Goal: Information Seeking & Learning: Learn about a topic

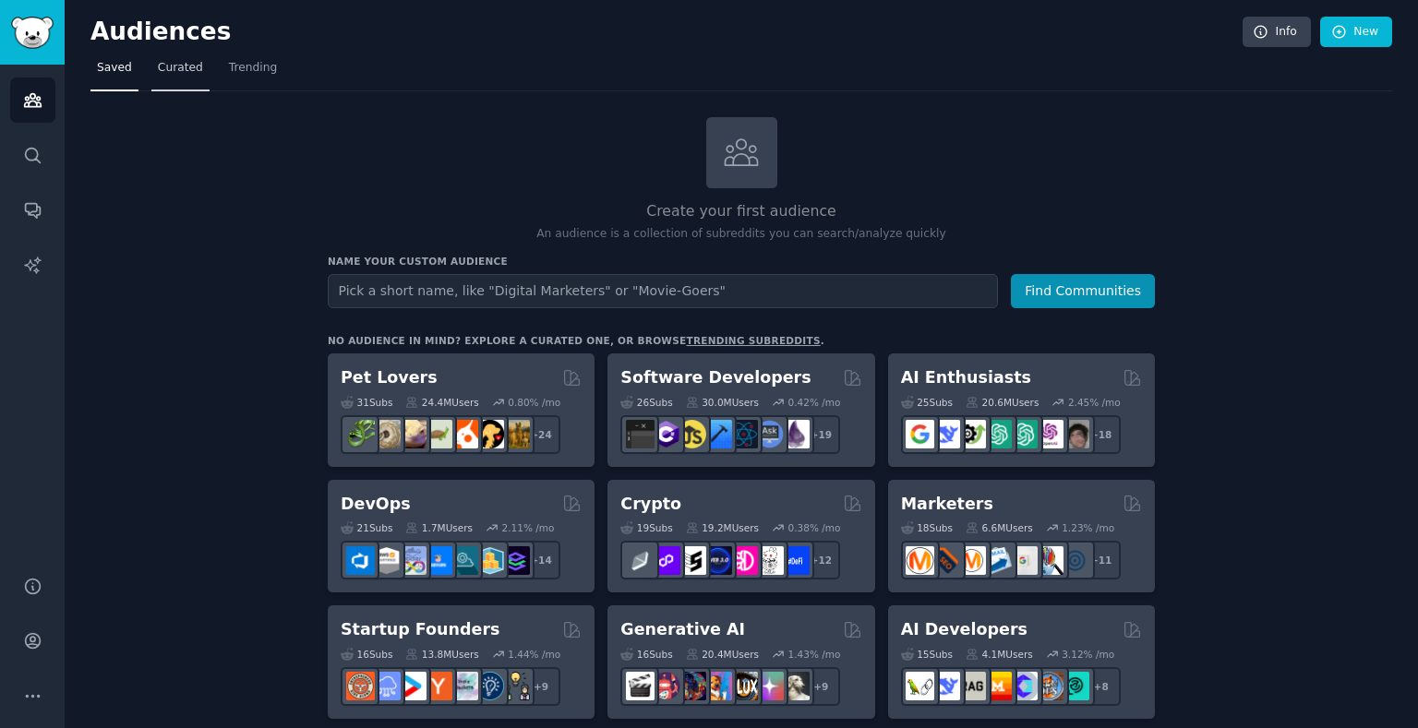
click at [188, 75] on span "Curated" at bounding box center [180, 68] width 45 height 17
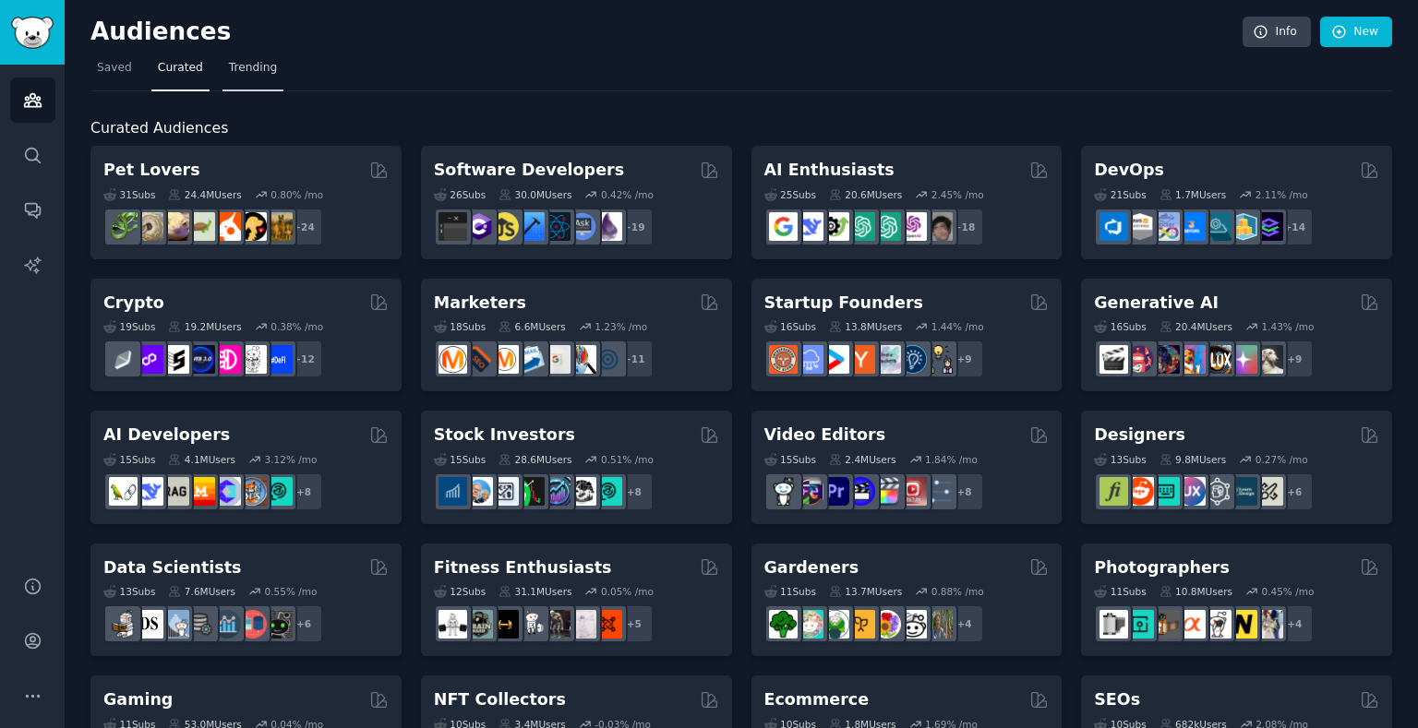
click at [247, 71] on span "Trending" at bounding box center [253, 68] width 48 height 17
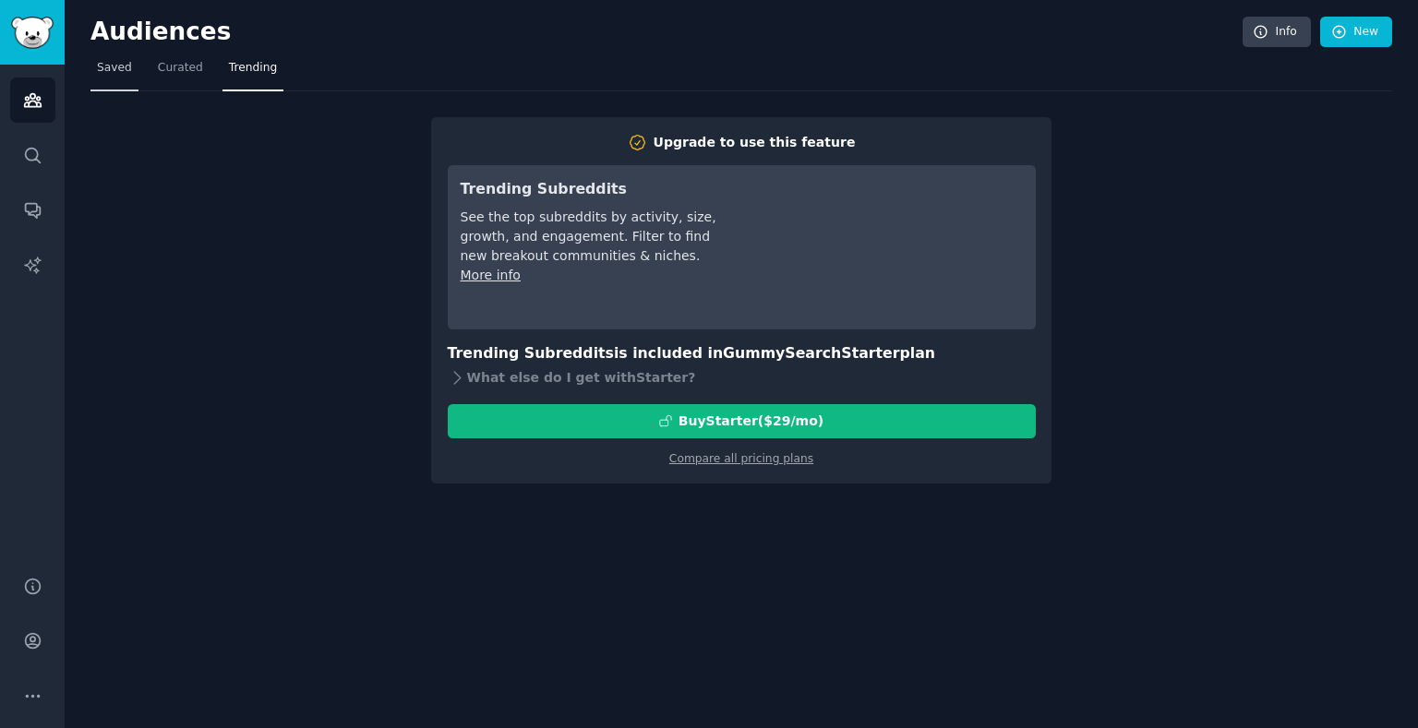
click at [121, 74] on span "Saved" at bounding box center [114, 68] width 35 height 17
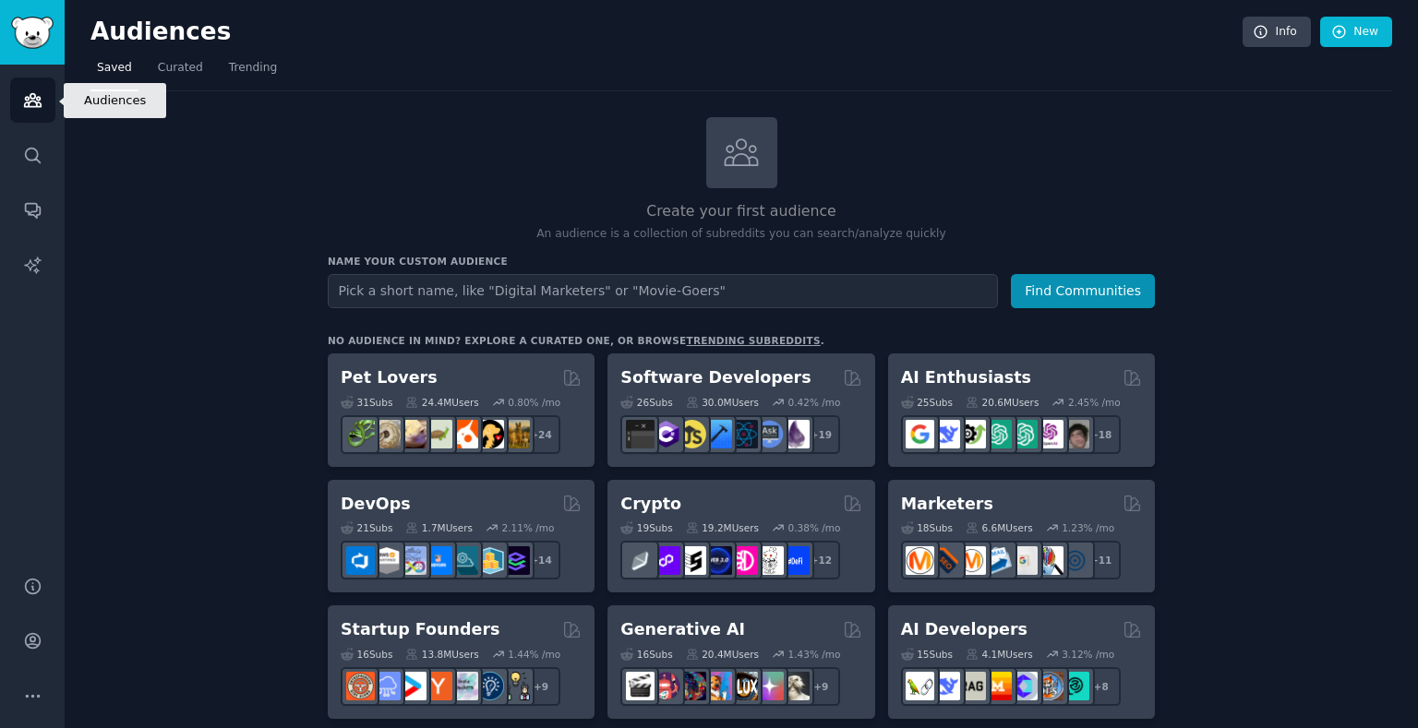
click at [38, 108] on icon "Sidebar" at bounding box center [32, 99] width 19 height 19
click at [22, 22] on img "Sidebar" at bounding box center [32, 33] width 42 height 32
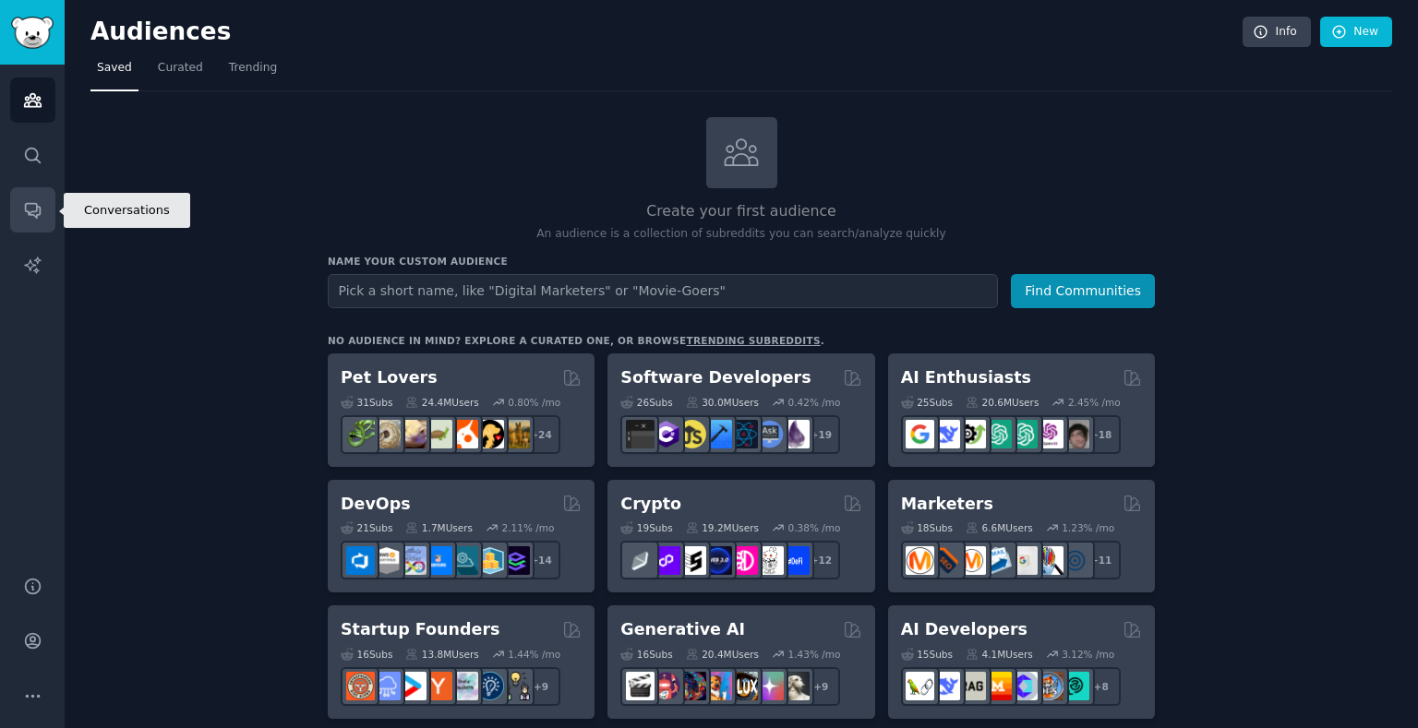
click at [48, 209] on link "Conversations" at bounding box center [32, 209] width 45 height 45
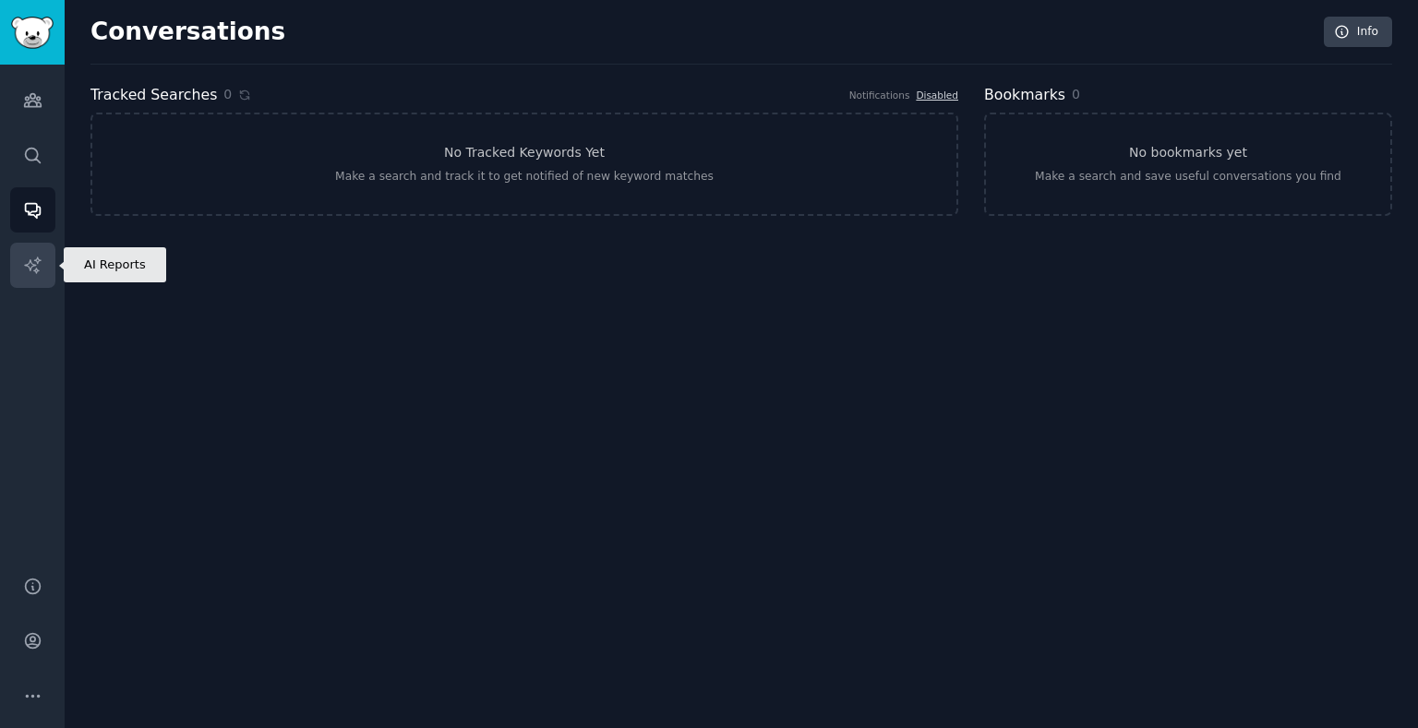
click at [39, 253] on link "AI Reports" at bounding box center [32, 265] width 45 height 45
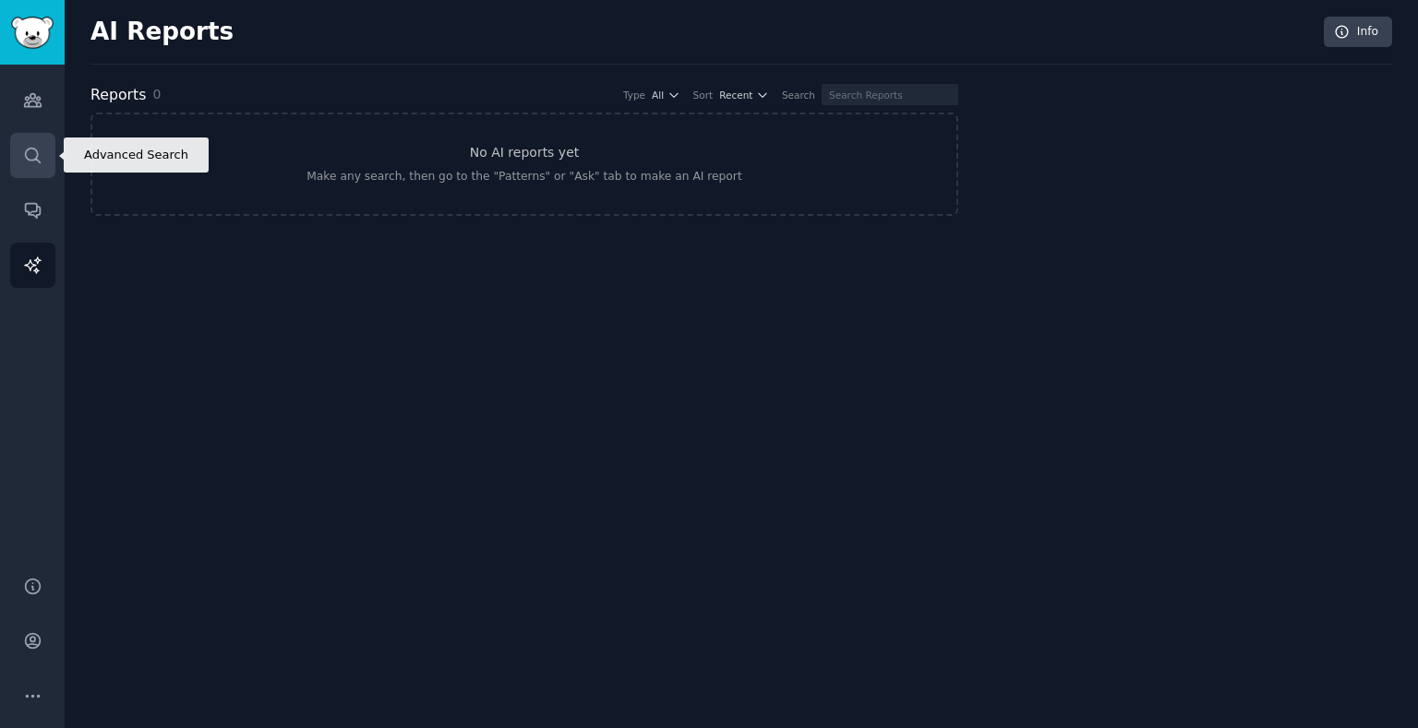
click at [37, 162] on icon "Sidebar" at bounding box center [32, 155] width 19 height 19
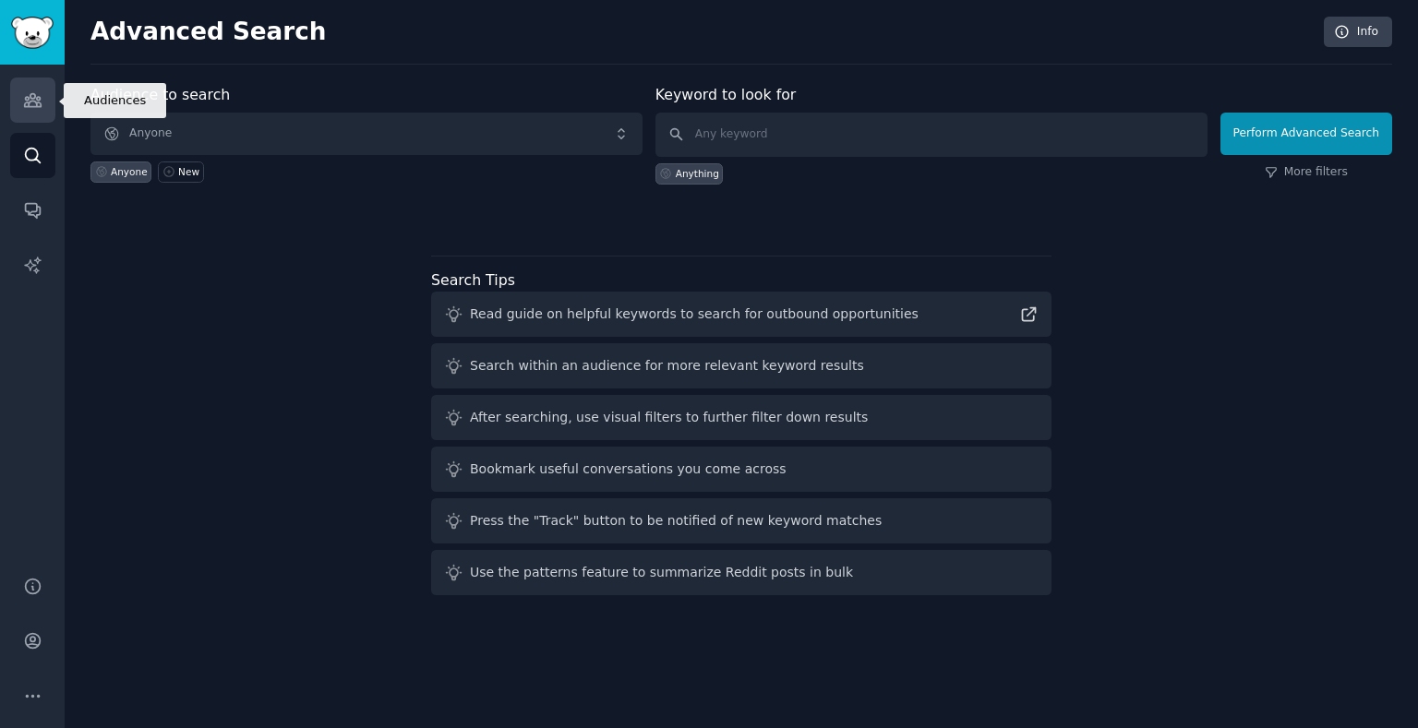
click at [40, 94] on icon "Sidebar" at bounding box center [32, 99] width 19 height 19
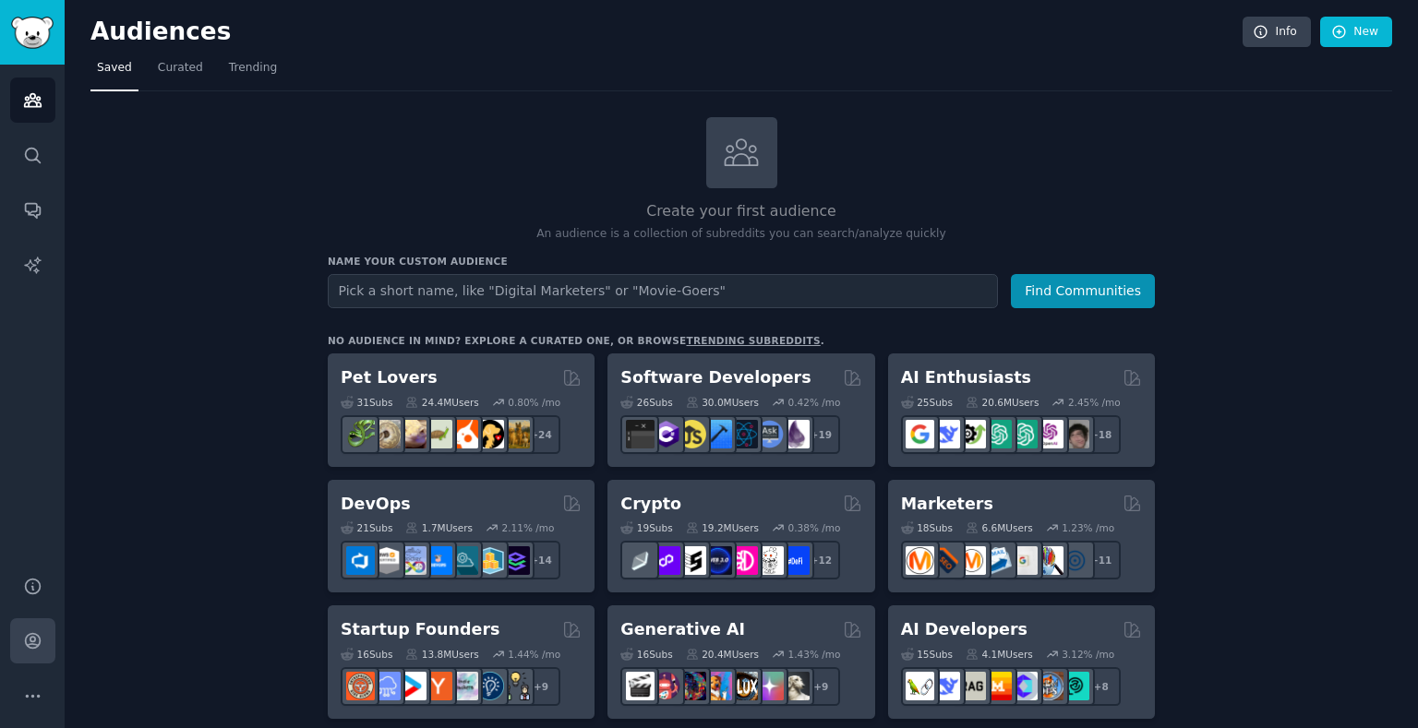
click at [45, 641] on link "Account" at bounding box center [32, 640] width 45 height 45
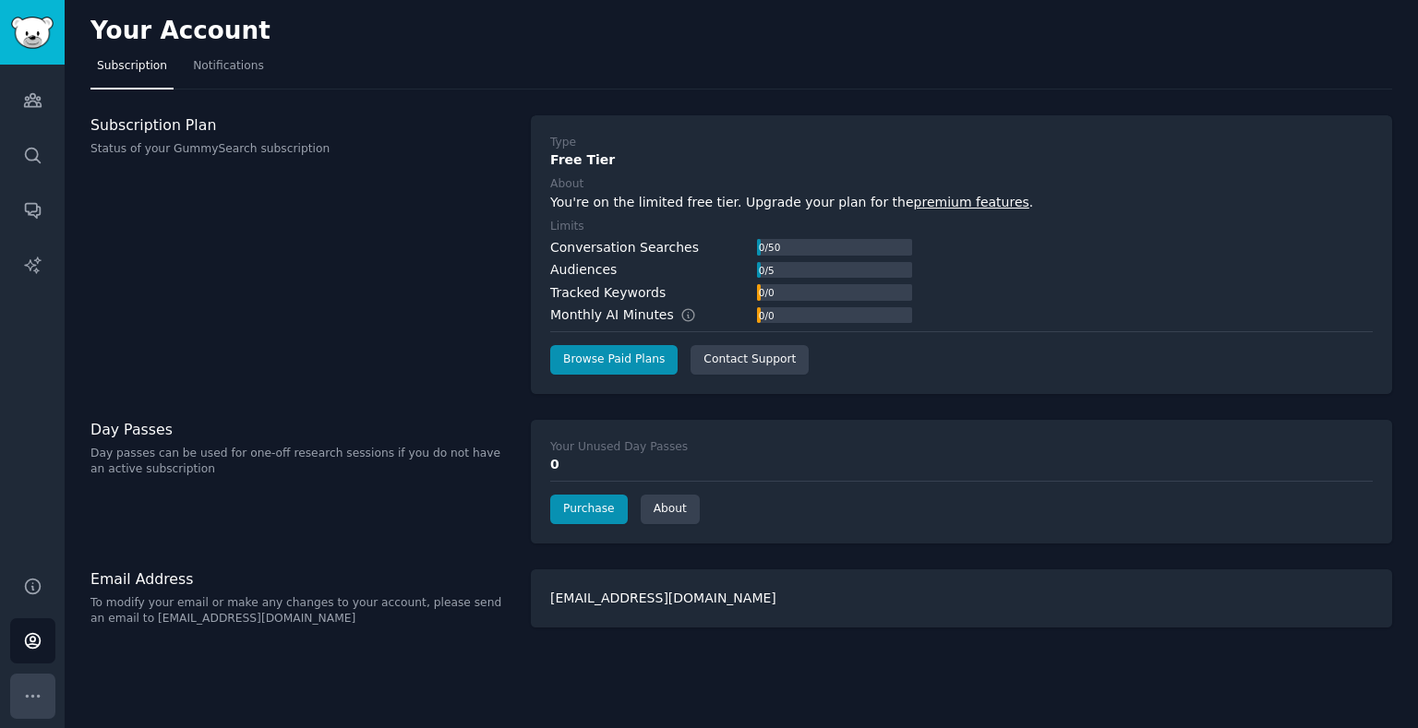
click at [30, 699] on icon "Sidebar" at bounding box center [32, 696] width 19 height 19
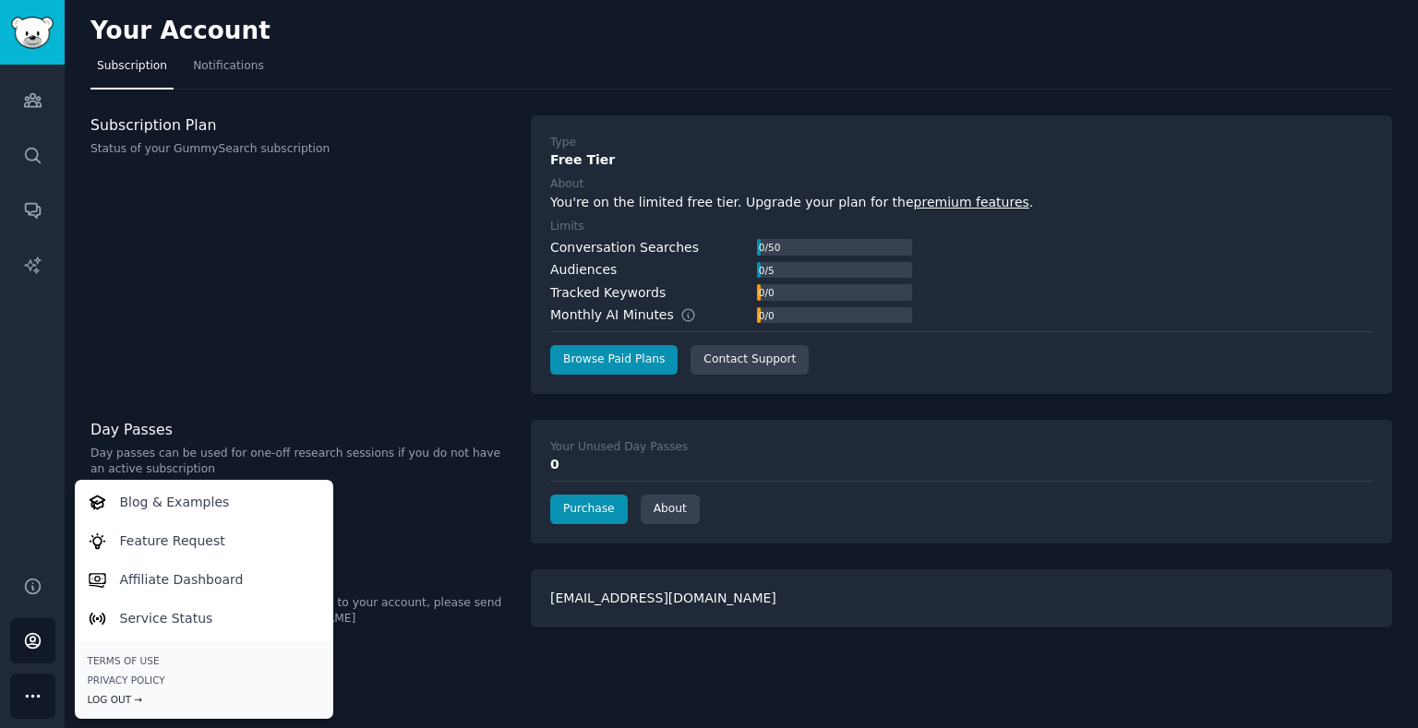
click at [90, 699] on div "Log Out →" at bounding box center [204, 699] width 233 height 13
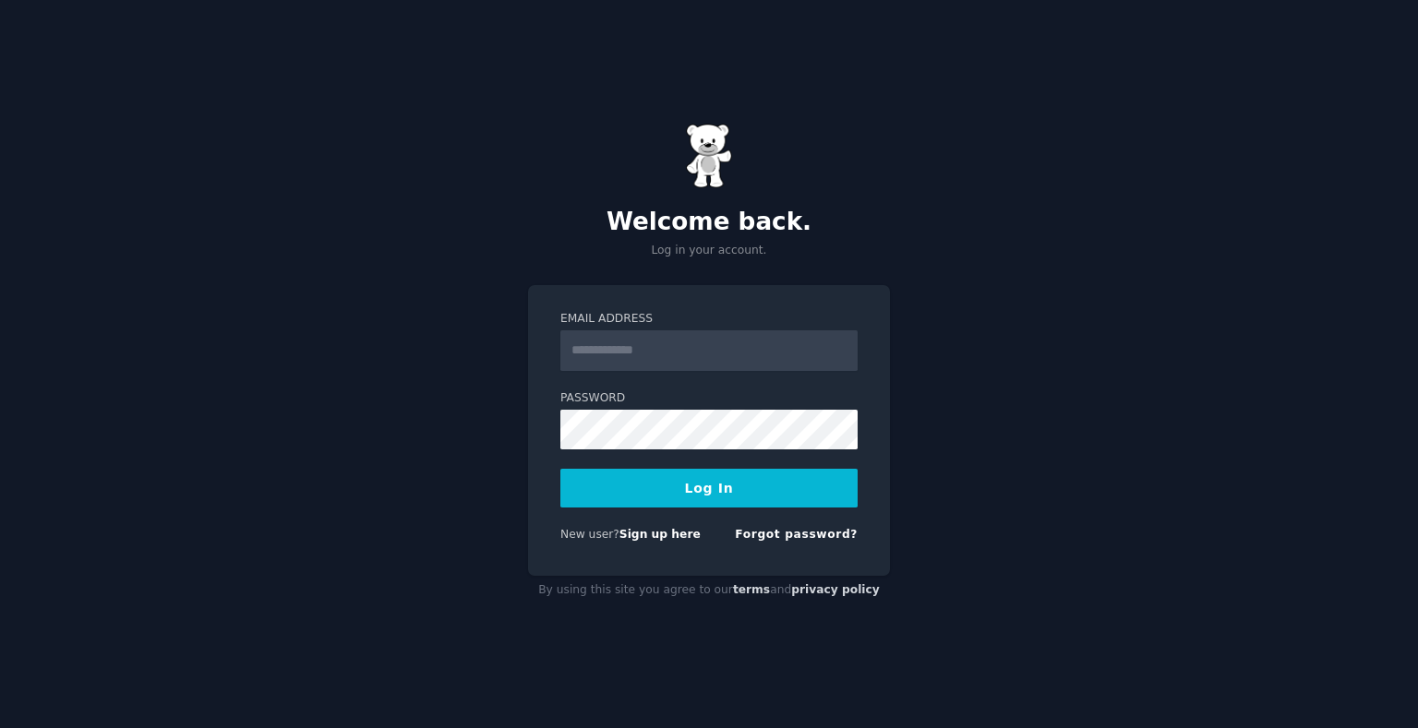
click at [593, 362] on input "Email Address" at bounding box center [708, 350] width 297 height 41
click at [724, 335] on input "Email Address" at bounding box center [708, 350] width 297 height 41
type input "**********"
click at [628, 460] on form "**********" at bounding box center [708, 430] width 297 height 239
click at [560, 469] on button "Log In" at bounding box center [708, 488] width 297 height 39
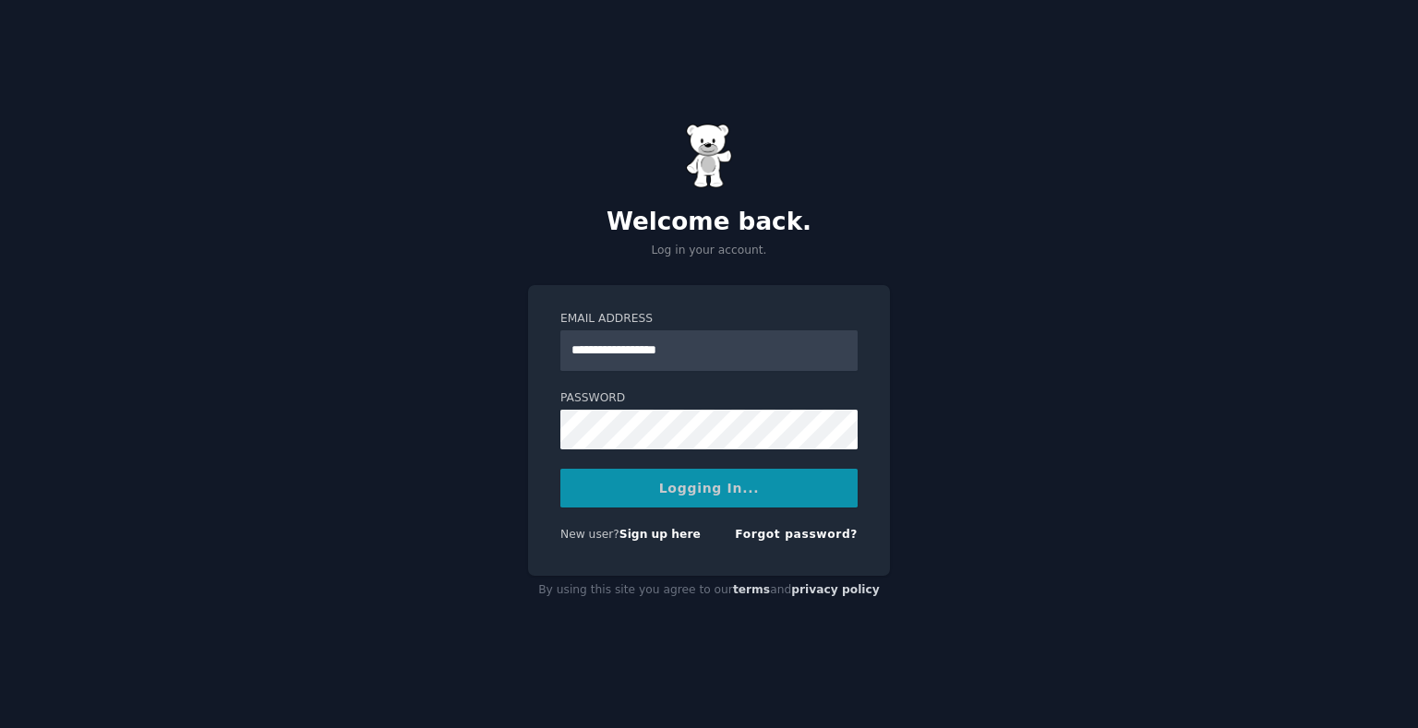
click at [1050, 299] on div "**********" at bounding box center [709, 364] width 1418 height 728
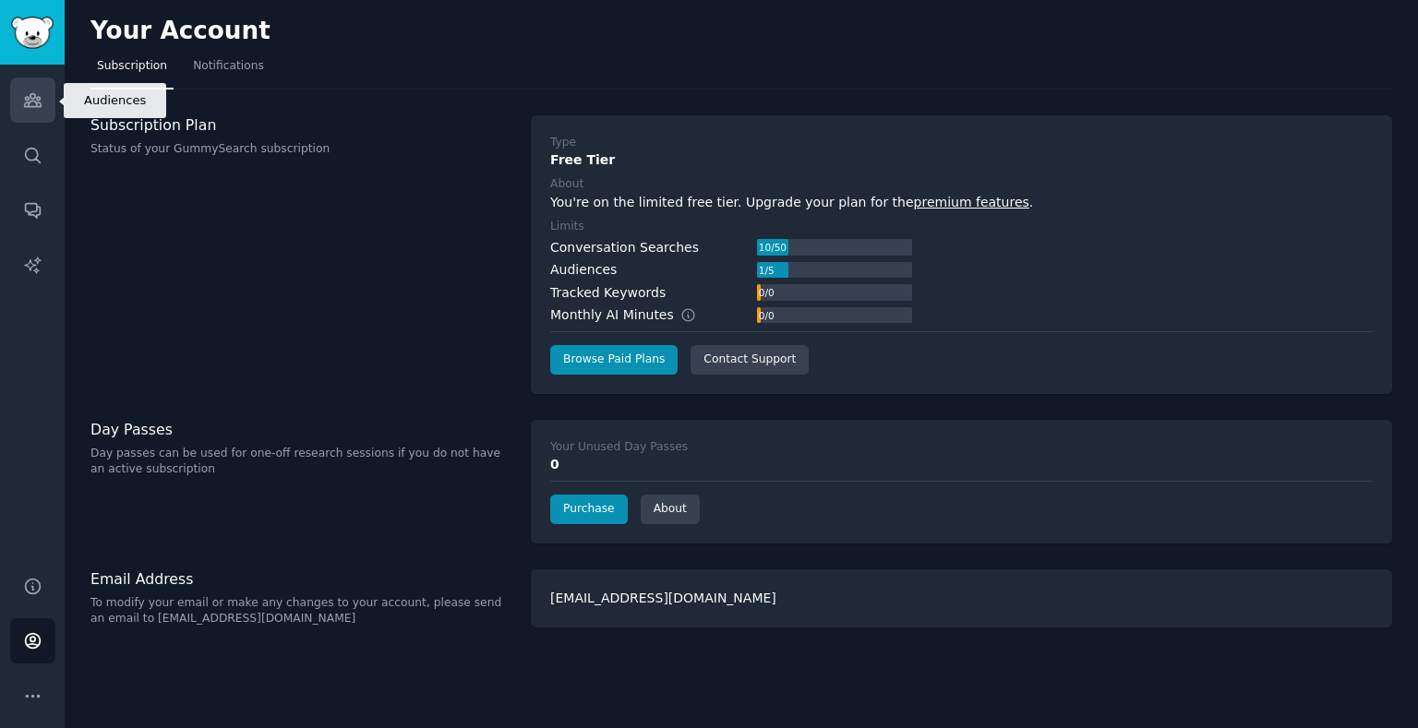
click at [53, 111] on link "Audiences" at bounding box center [32, 100] width 45 height 45
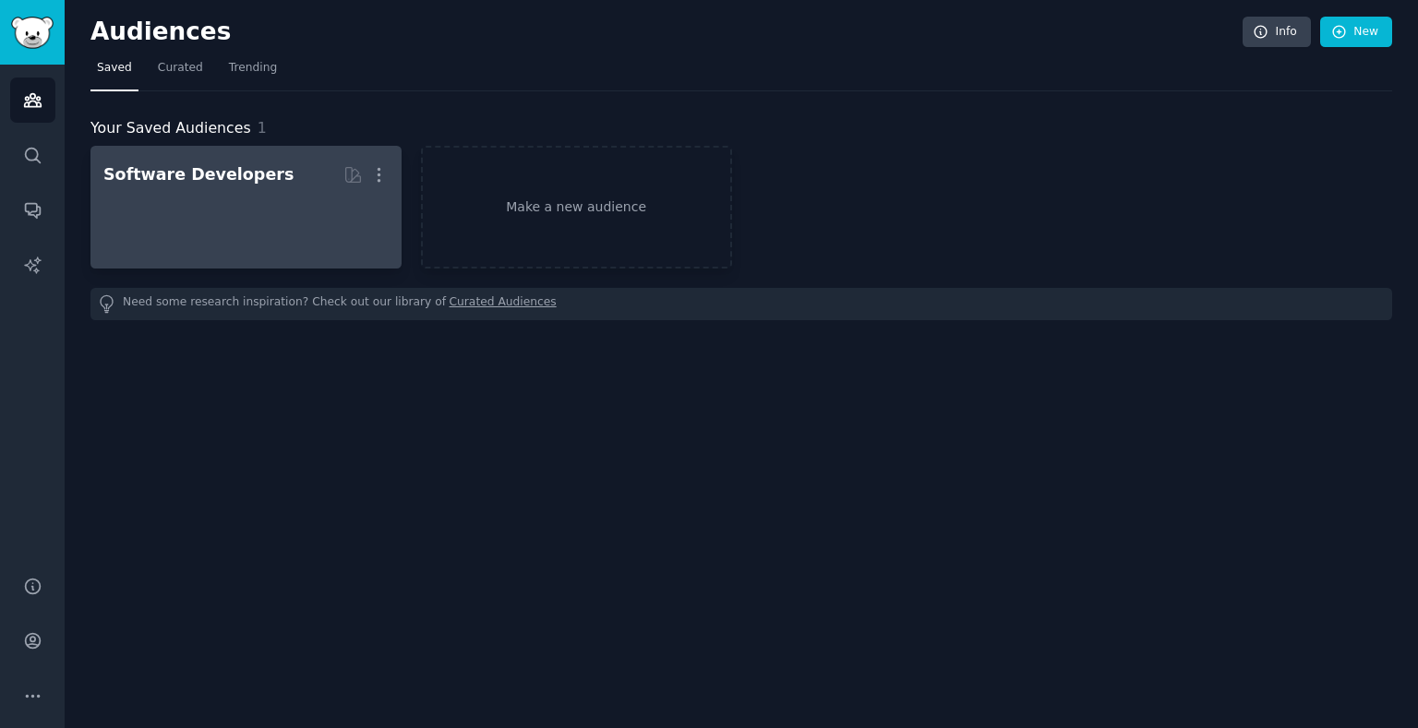
click at [254, 199] on div at bounding box center [245, 223] width 285 height 65
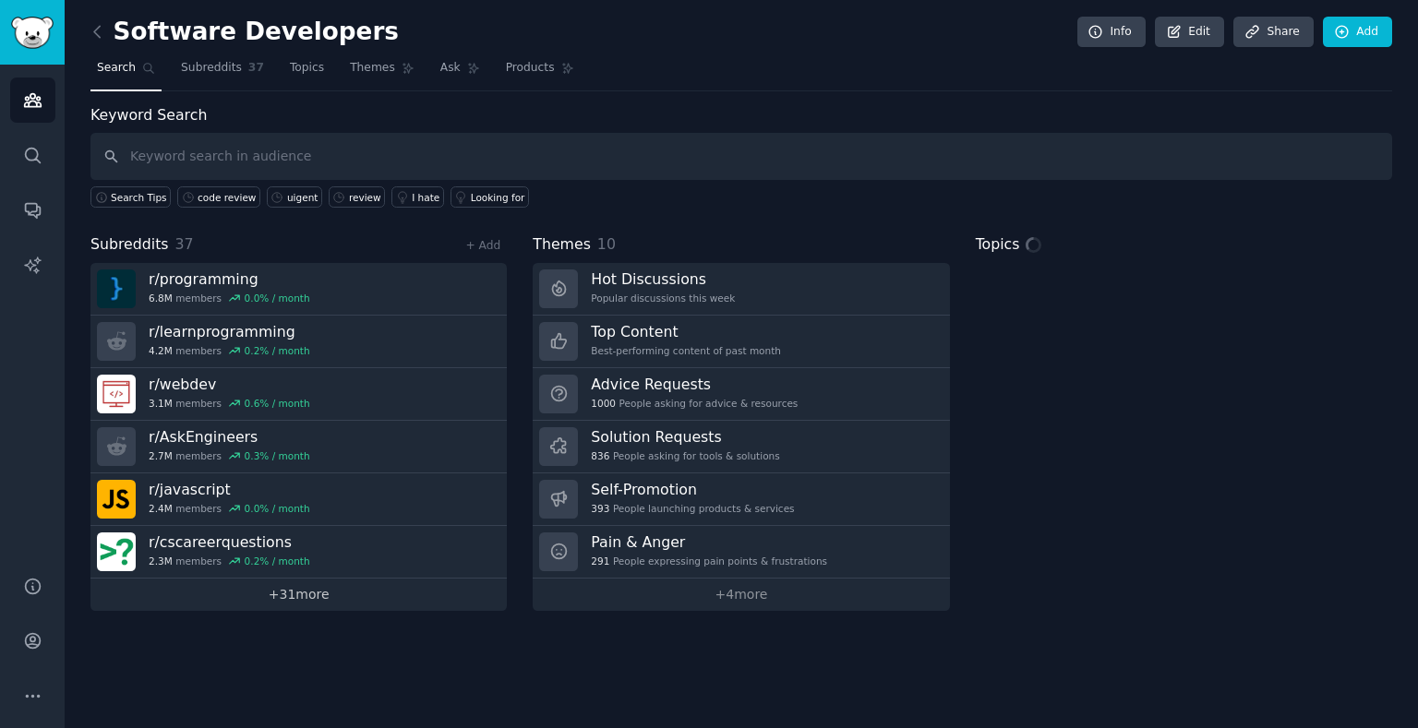
click at [266, 602] on link "+ 31 more" at bounding box center [298, 595] width 416 height 32
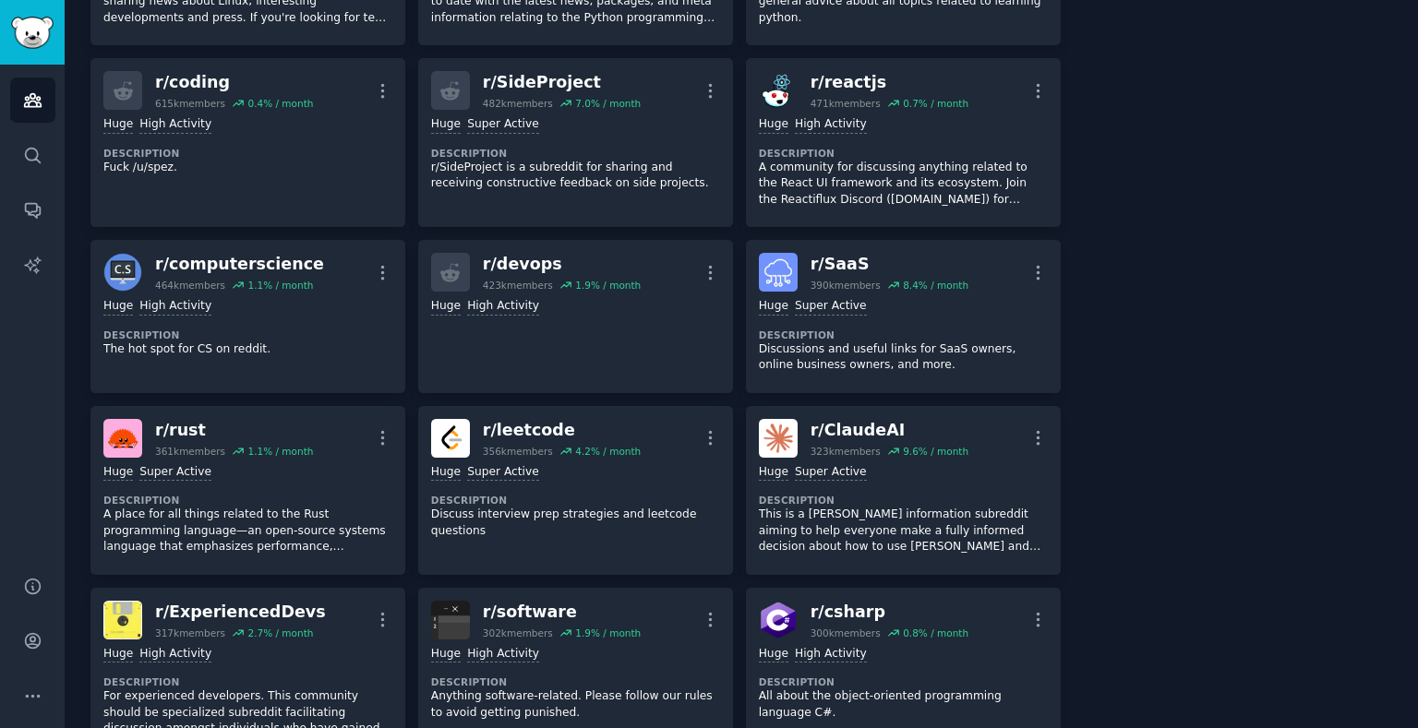
scroll to position [886, 0]
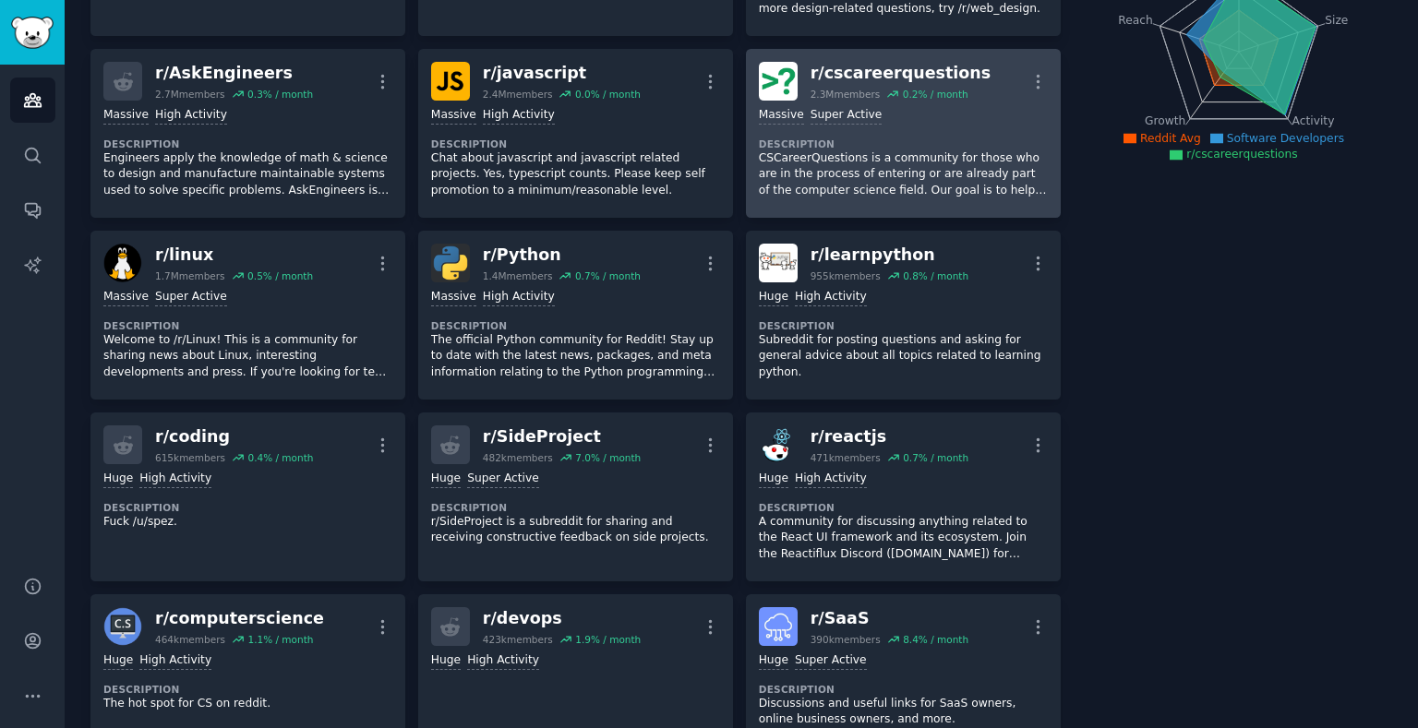
scroll to position [0, 0]
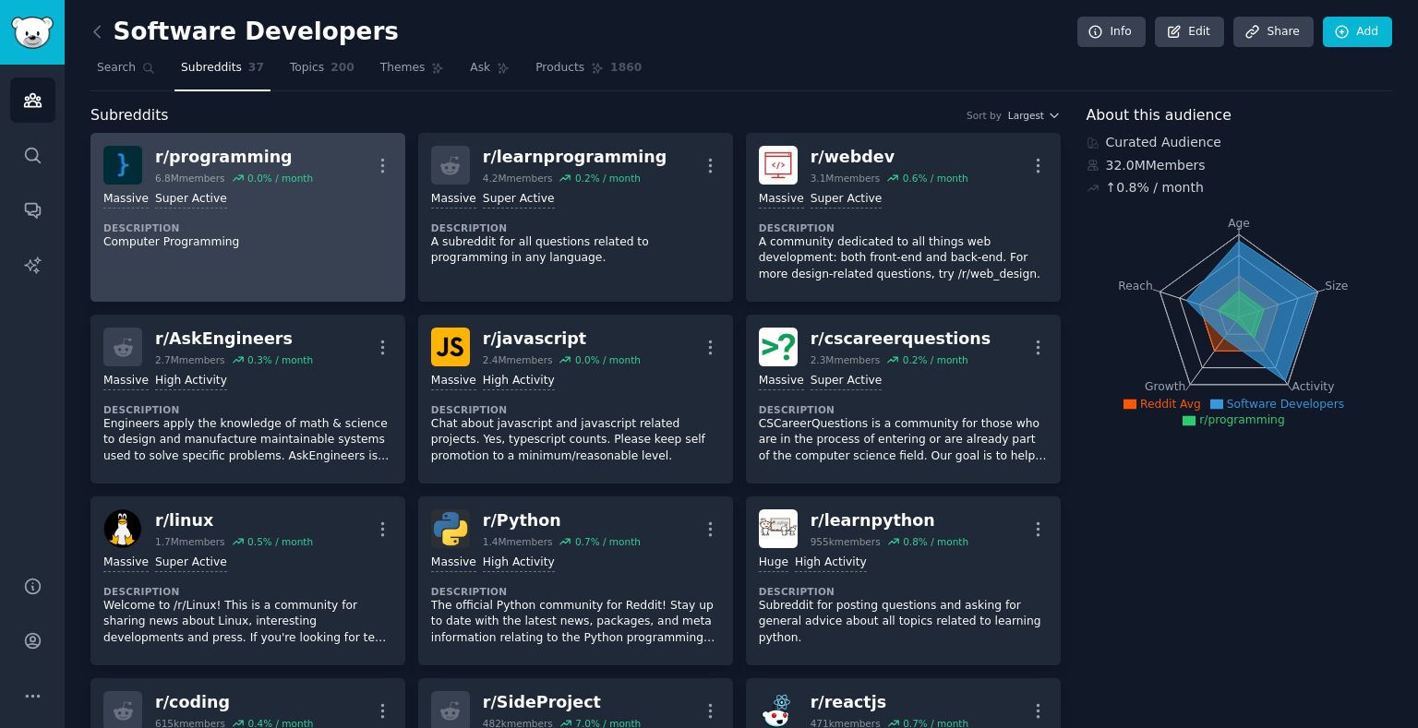
click at [268, 167] on h2 "r/ programming 6.8M members 0.0 % / month" at bounding box center [234, 165] width 158 height 39
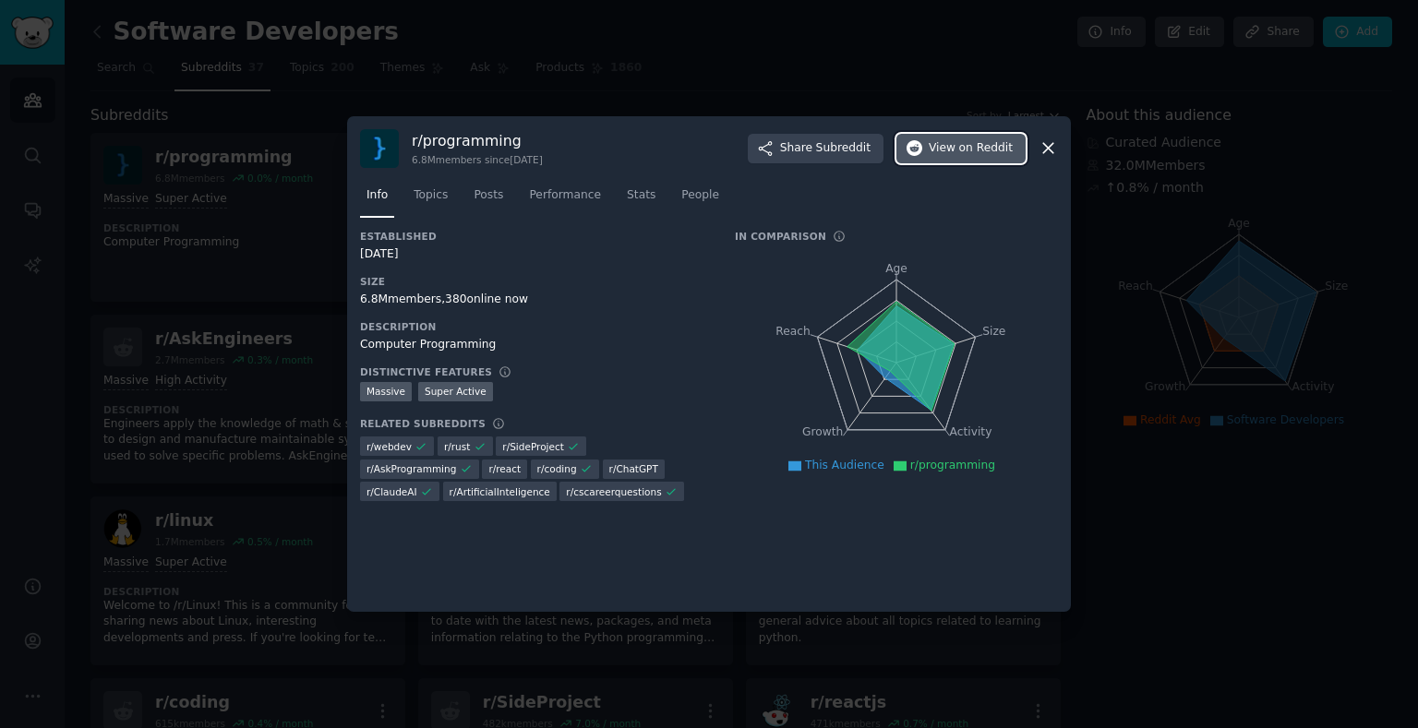
click at [959, 151] on span "on Reddit" at bounding box center [986, 148] width 54 height 17
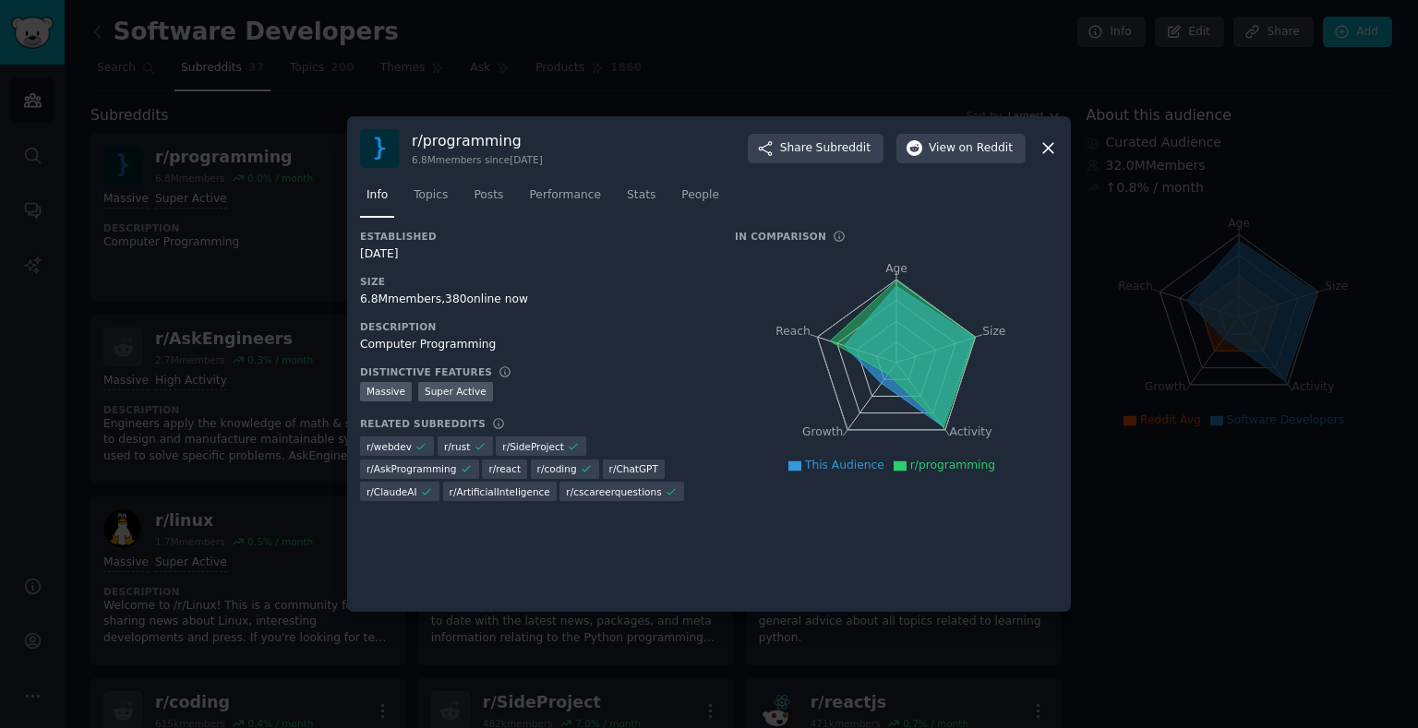
click at [273, 131] on div at bounding box center [709, 364] width 1418 height 728
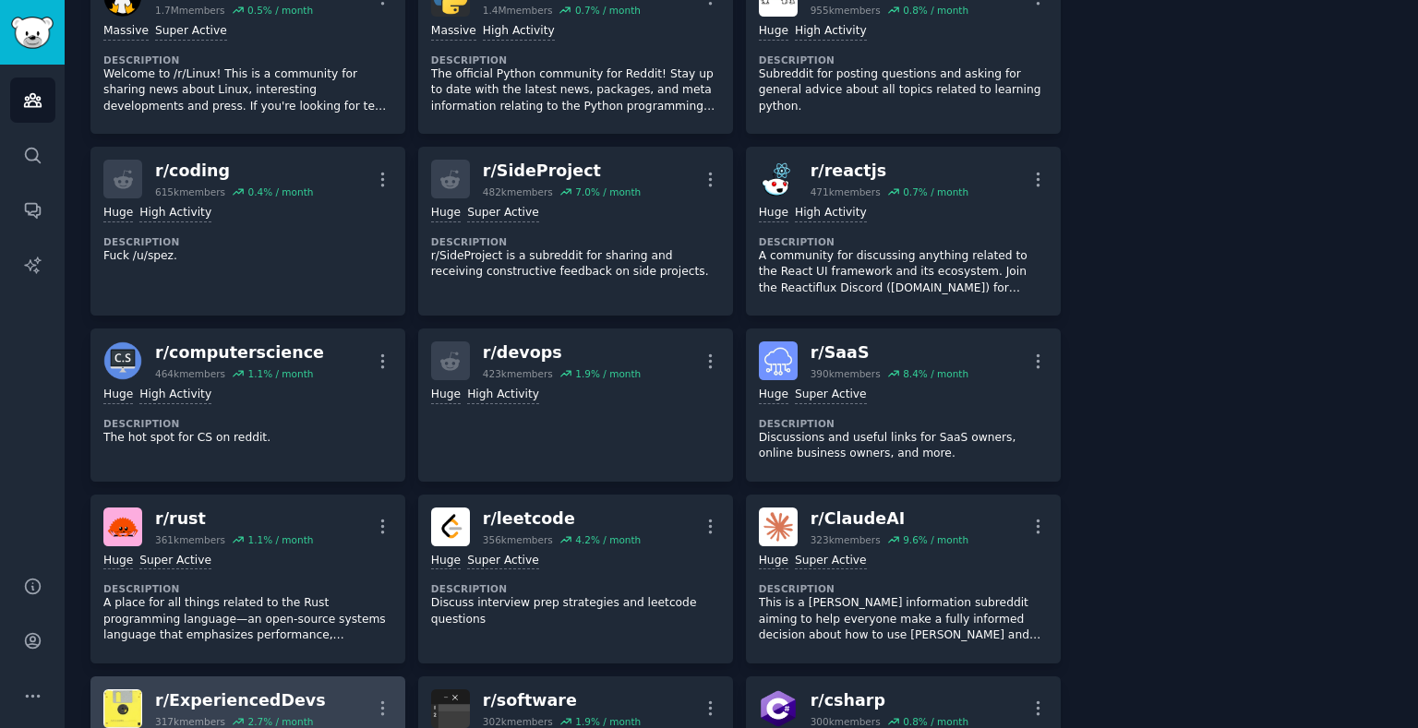
scroll to position [886, 0]
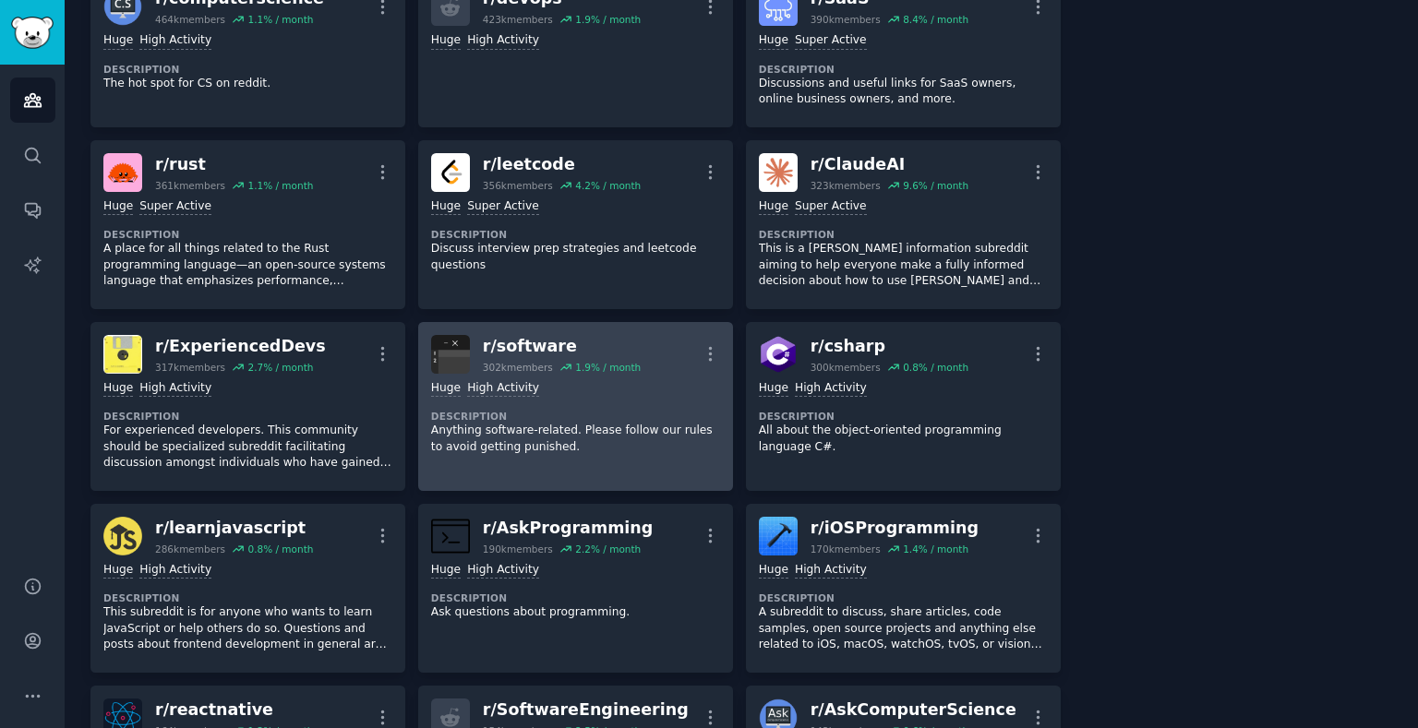
click at [658, 395] on div ">= 80th percentile for submissions / day Huge High Activity Description Anythin…" at bounding box center [575, 418] width 289 height 89
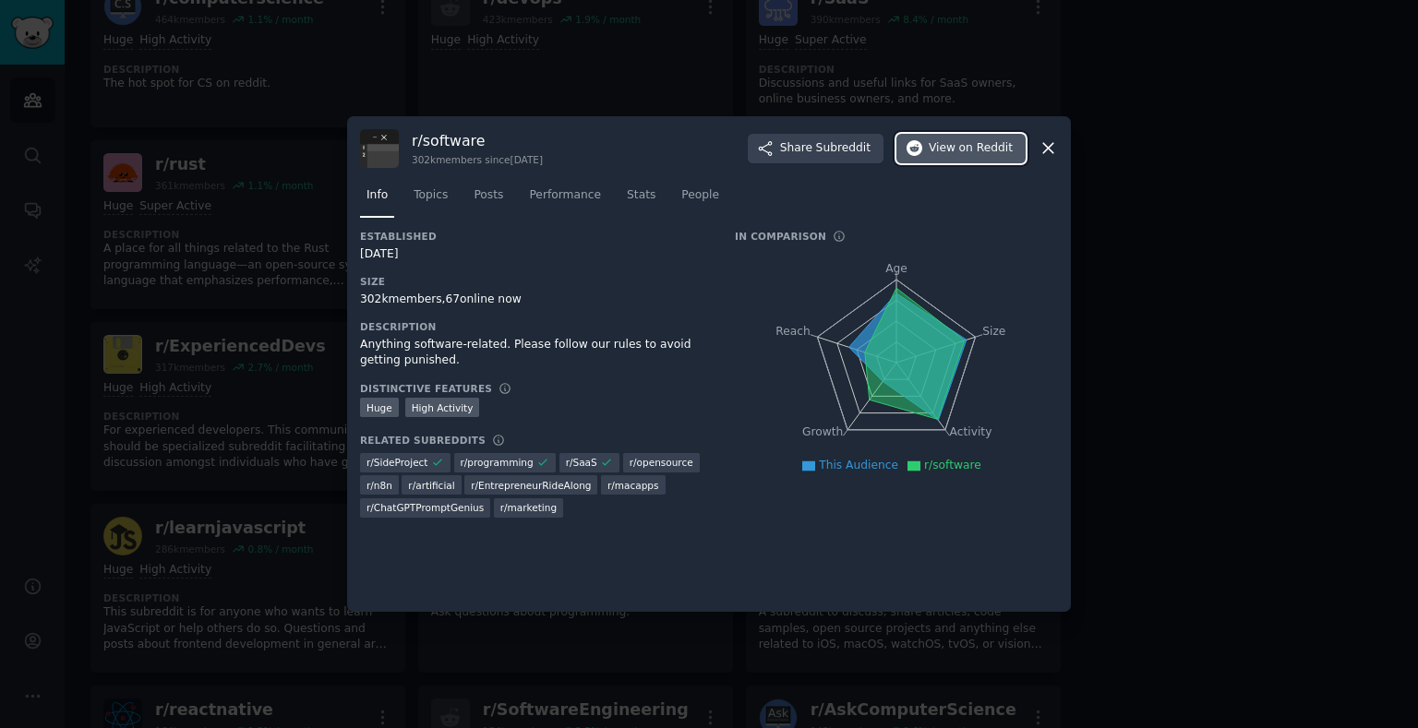
click at [940, 144] on span "View on Reddit" at bounding box center [970, 148] width 84 height 17
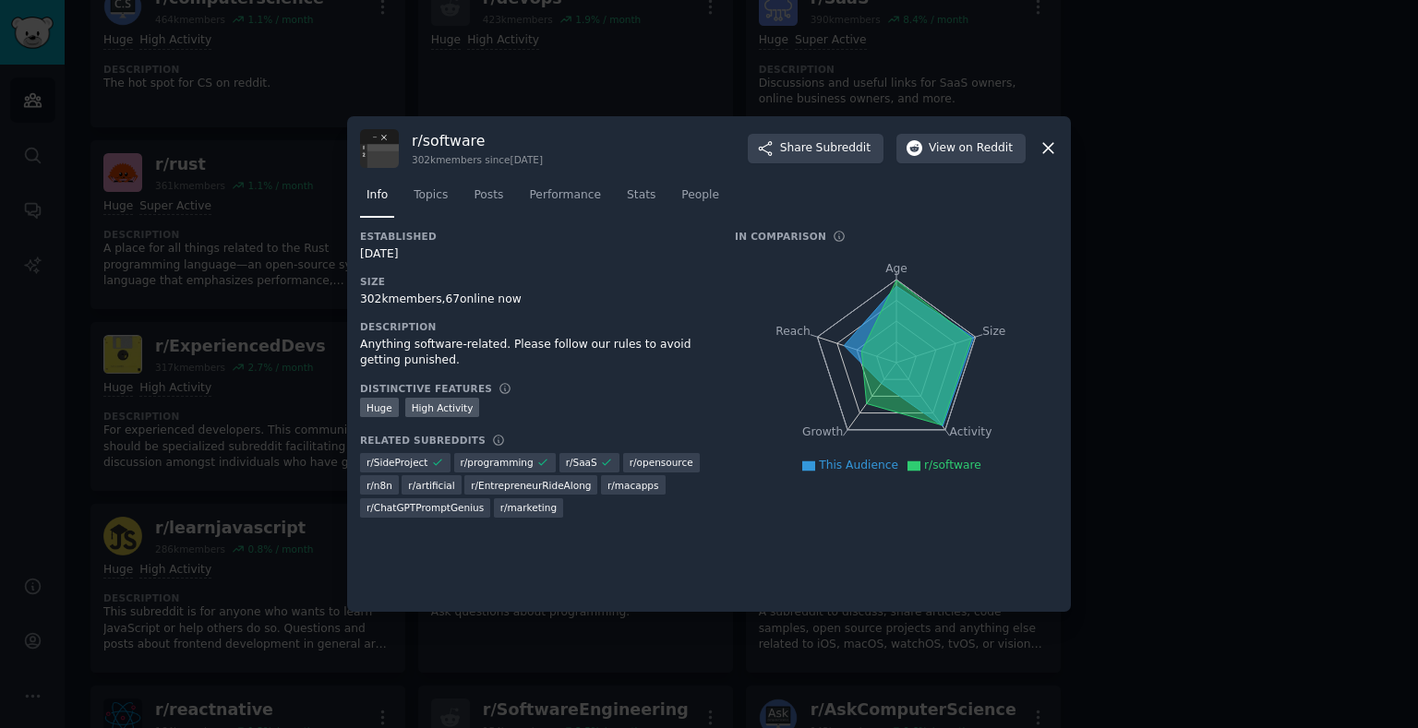
click at [257, 340] on div at bounding box center [709, 364] width 1418 height 728
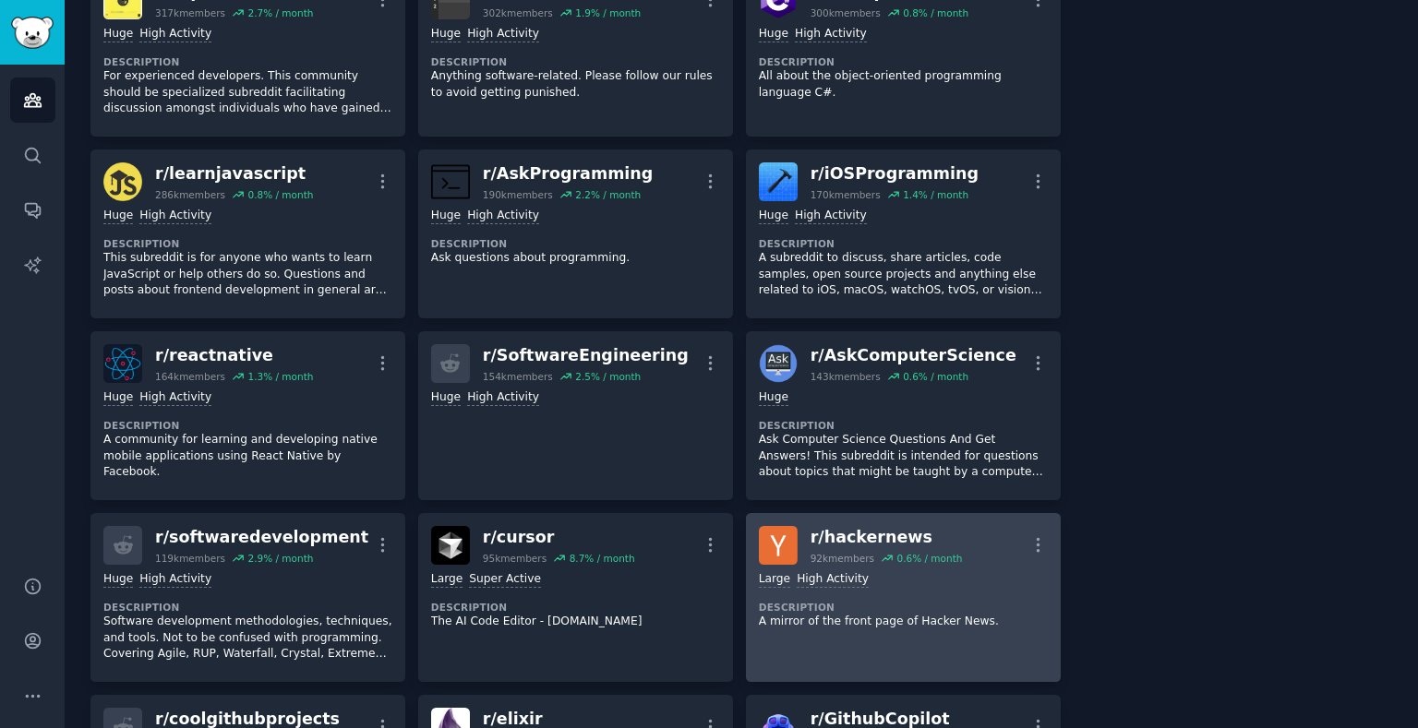
scroll to position [1506, 0]
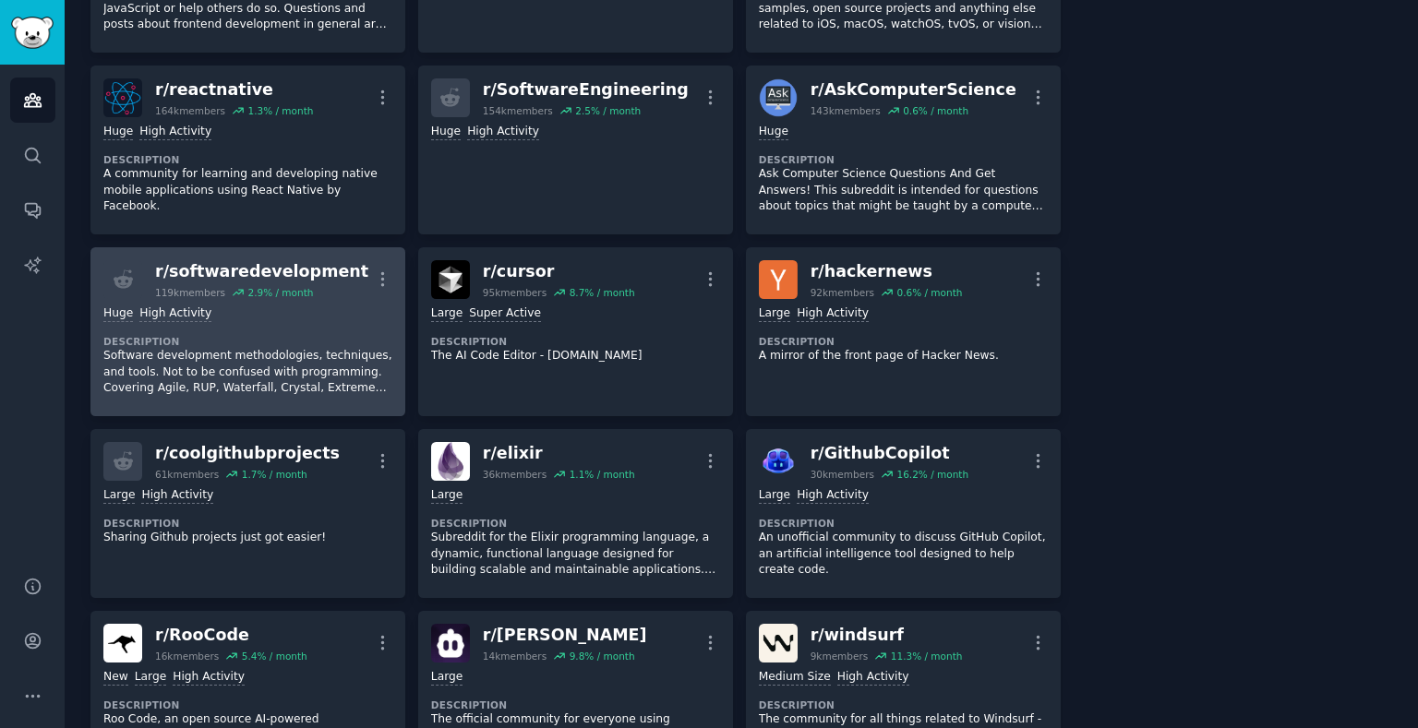
click at [252, 387] on p "Software development methodologies, techniques, and tools. Not to be confused w…" at bounding box center [247, 372] width 289 height 49
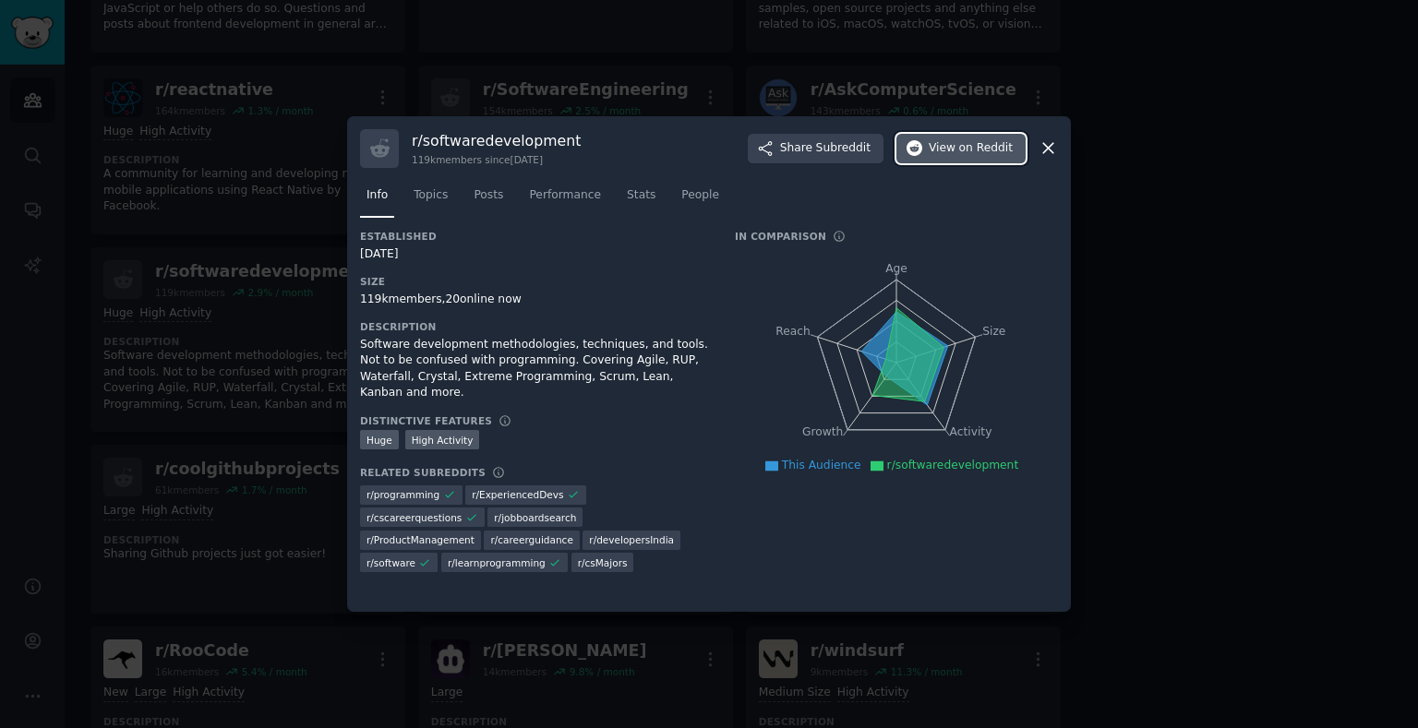
click at [945, 140] on span "View on Reddit" at bounding box center [970, 148] width 84 height 17
